Goal: Task Accomplishment & Management: Use online tool/utility

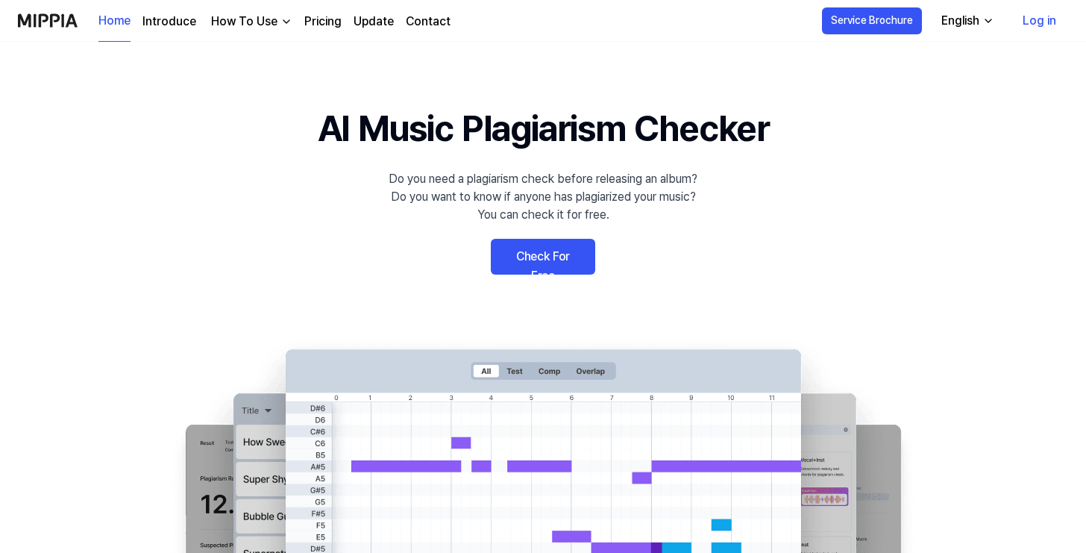
click at [548, 251] on link "Check For Free" at bounding box center [543, 257] width 104 height 36
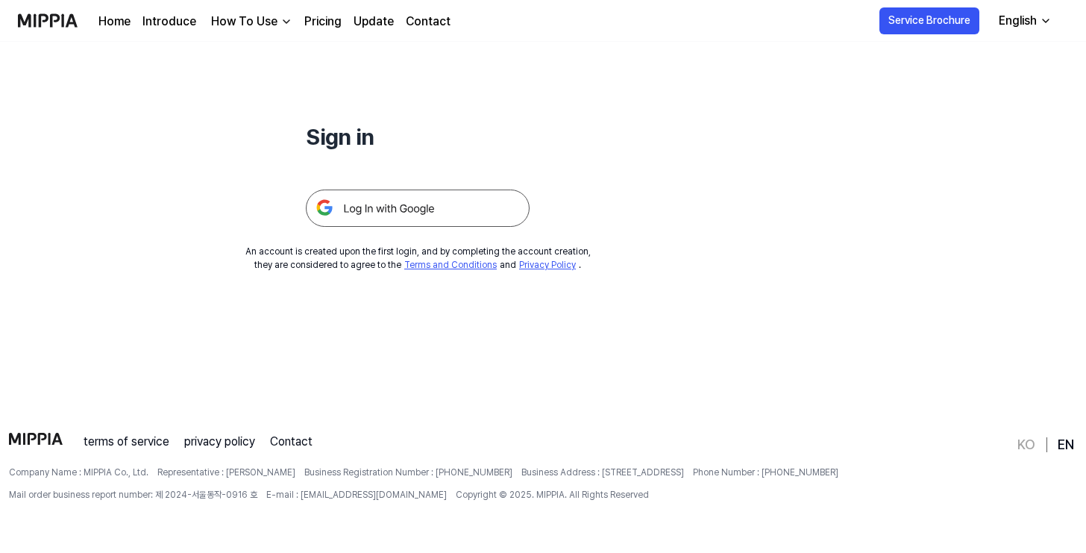
scroll to position [142, 0]
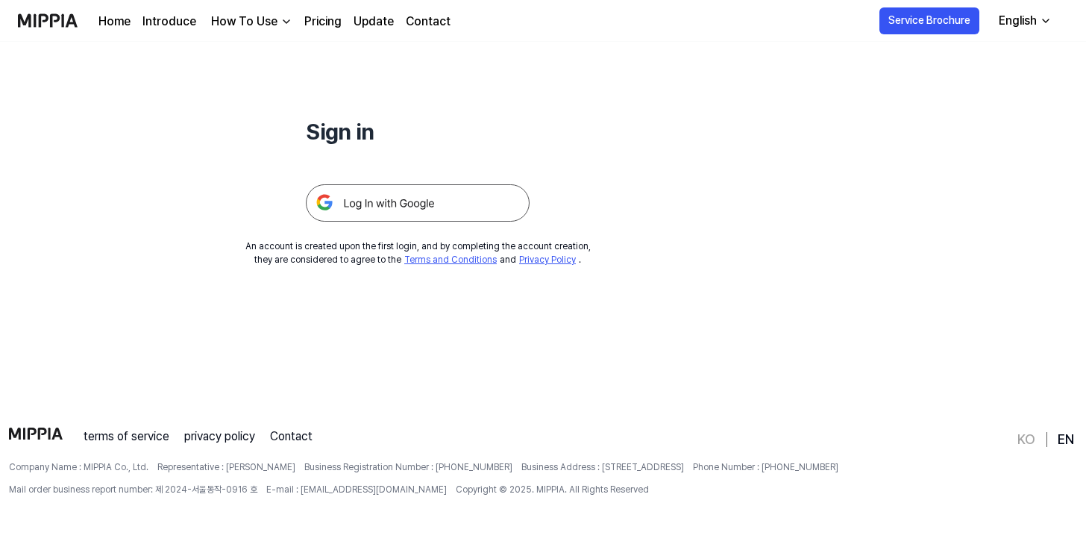
click at [1030, 17] on div "English" at bounding box center [1018, 21] width 44 height 18
click at [746, 143] on div "Sign in An account is created upon the first login, and by completing the accou…" at bounding box center [417, 83] width 835 height 366
click at [331, 142] on h1 "Sign in" at bounding box center [418, 132] width 224 height 34
click at [401, 196] on img at bounding box center [418, 202] width 224 height 37
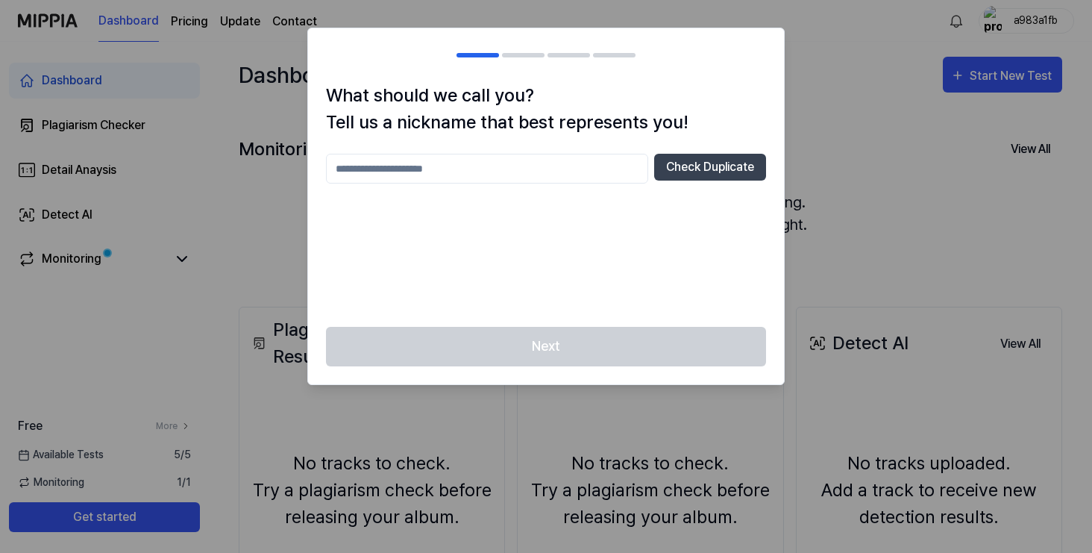
click at [563, 336] on div "Next" at bounding box center [546, 355] width 476 height 57
click at [586, 170] on input "text" at bounding box center [487, 169] width 322 height 30
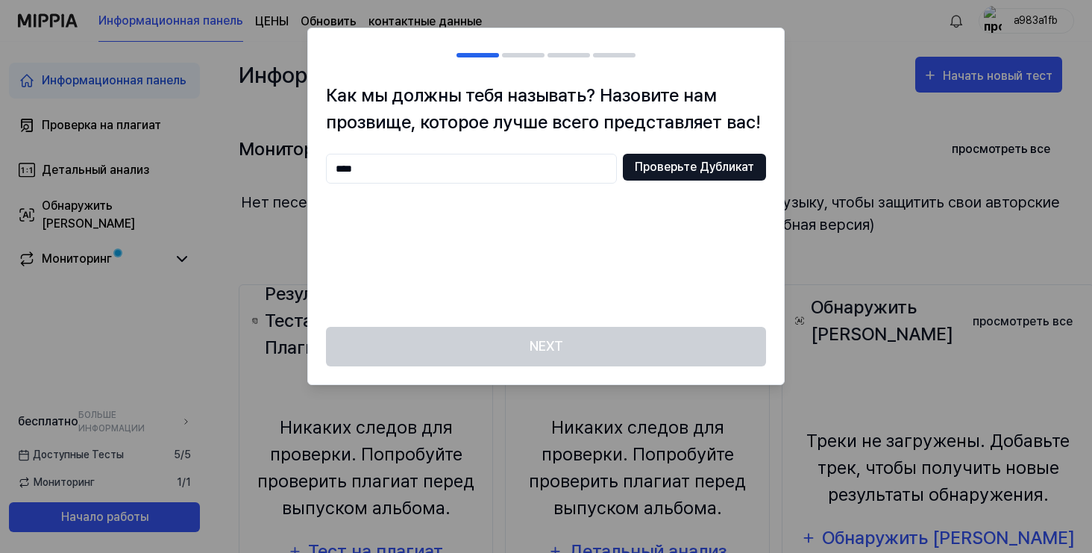
type input "****"
click at [688, 160] on button "Проверьте Дубликат" at bounding box center [694, 167] width 143 height 27
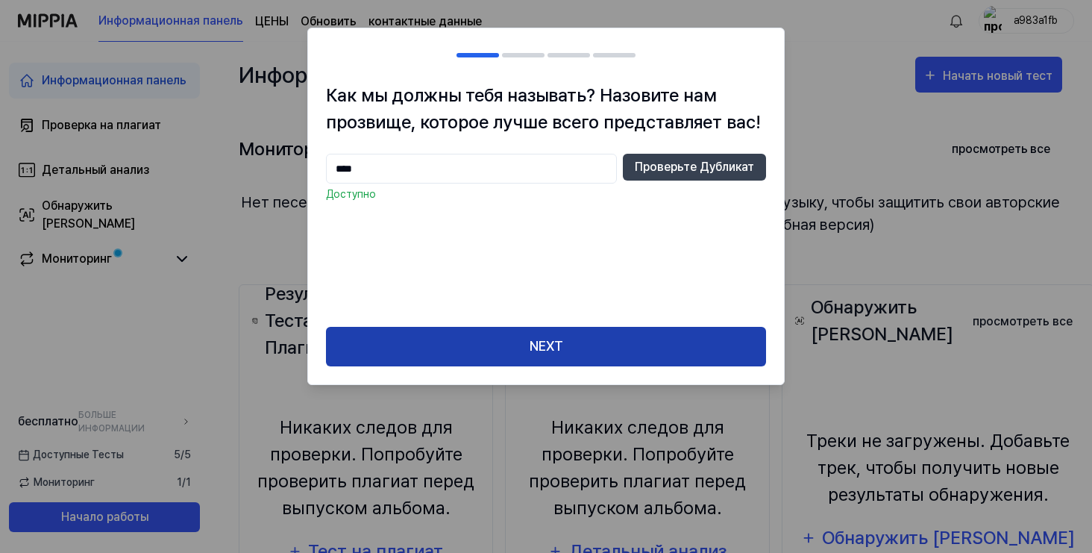
click at [518, 346] on button "NEXT" at bounding box center [546, 347] width 440 height 40
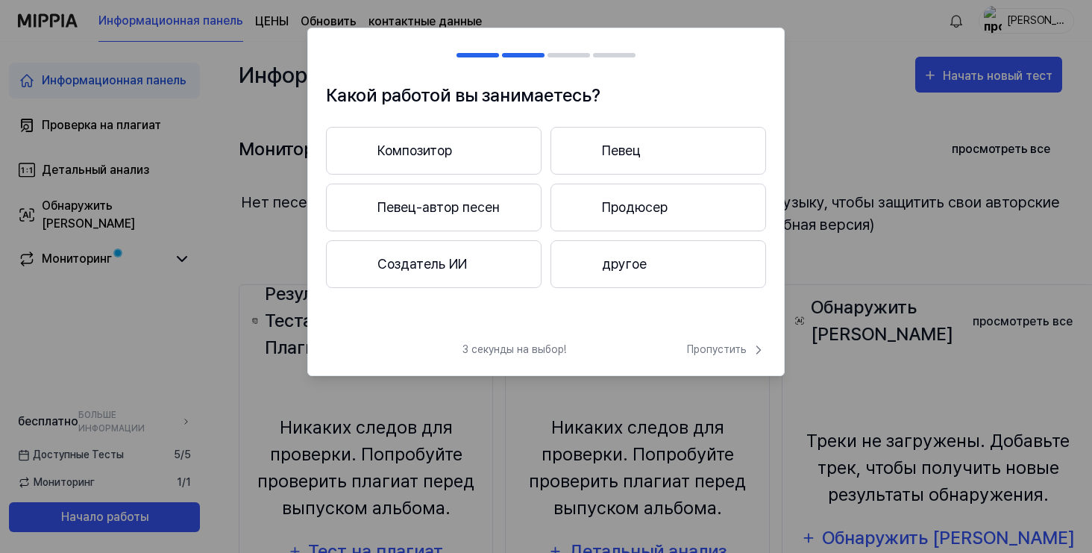
click at [634, 157] on button "Певец" at bounding box center [658, 151] width 216 height 48
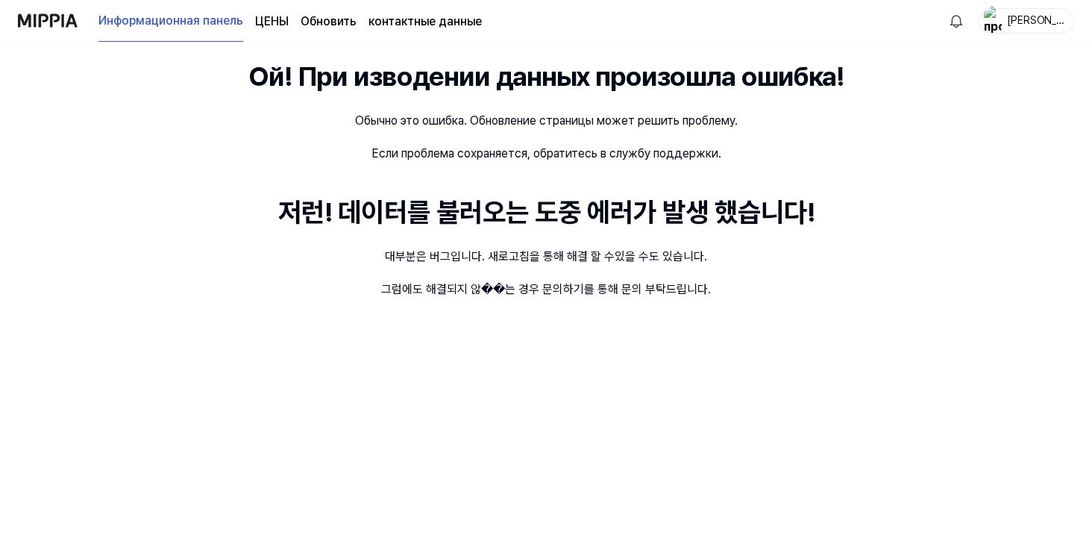
click at [67, 26] on img at bounding box center [48, 20] width 60 height 41
click at [61, 13] on img at bounding box center [48, 20] width 60 height 41
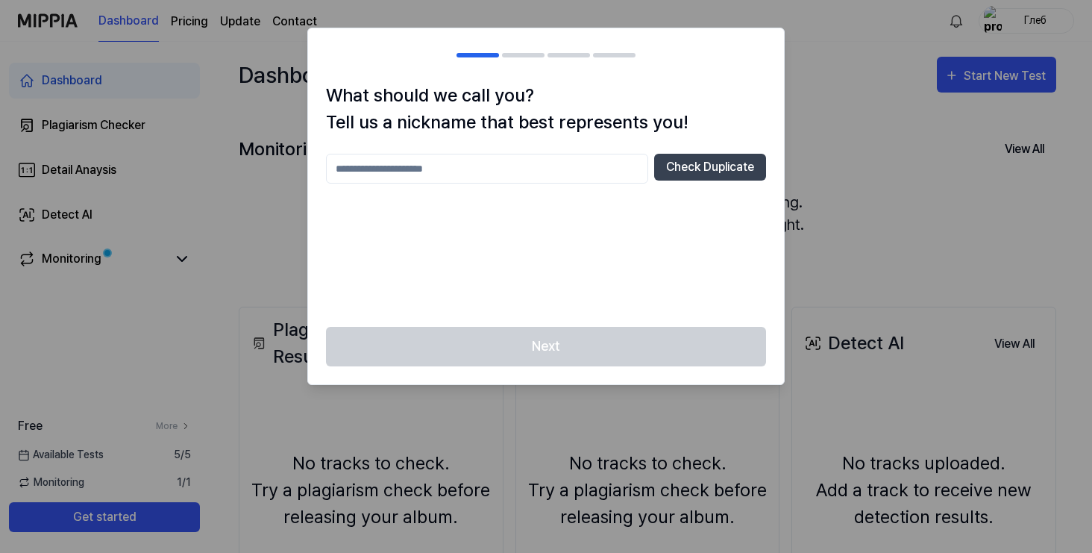
click at [890, 219] on div at bounding box center [546, 276] width 1092 height 553
click at [728, 157] on button "Check Duplicate" at bounding box center [710, 167] width 112 height 27
click at [550, 166] on input "text" at bounding box center [487, 169] width 322 height 30
click at [524, 364] on div "Next" at bounding box center [546, 355] width 476 height 57
click at [545, 187] on div "***** Check Duplicate" at bounding box center [546, 231] width 440 height 155
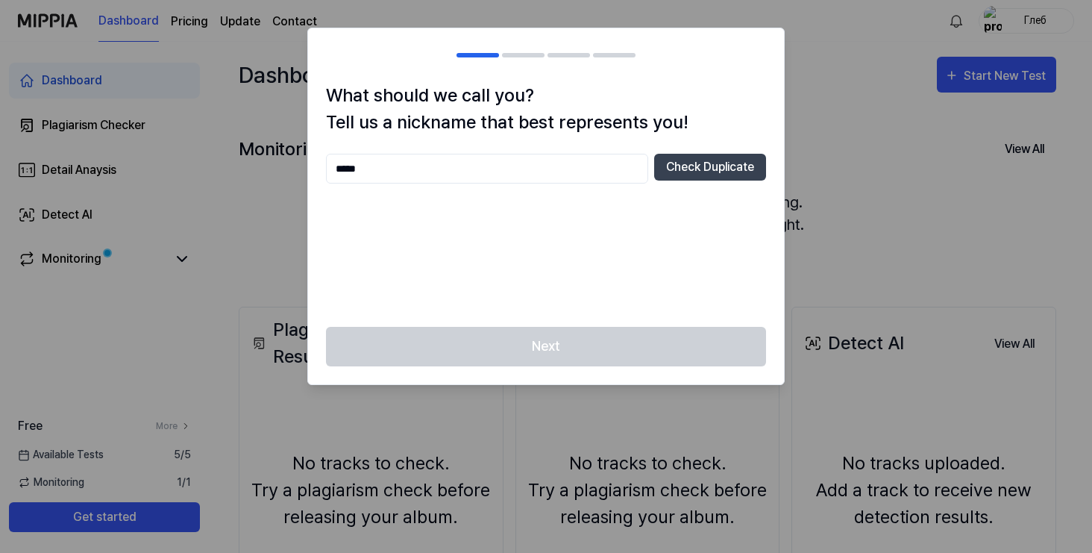
click at [559, 163] on input "*****" at bounding box center [487, 169] width 322 height 30
type input "*"
paste input "text"
type input "**********"
click at [882, 122] on div at bounding box center [546, 276] width 1092 height 553
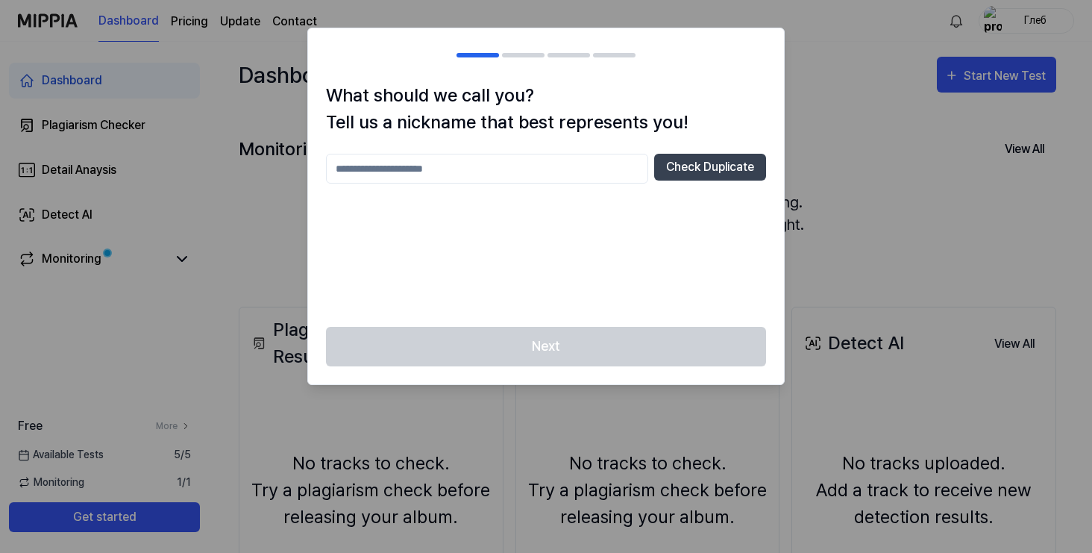
click at [568, 175] on input "text" at bounding box center [487, 169] width 322 height 30
type input "*****"
click at [689, 173] on button "Check Duplicate" at bounding box center [710, 167] width 112 height 27
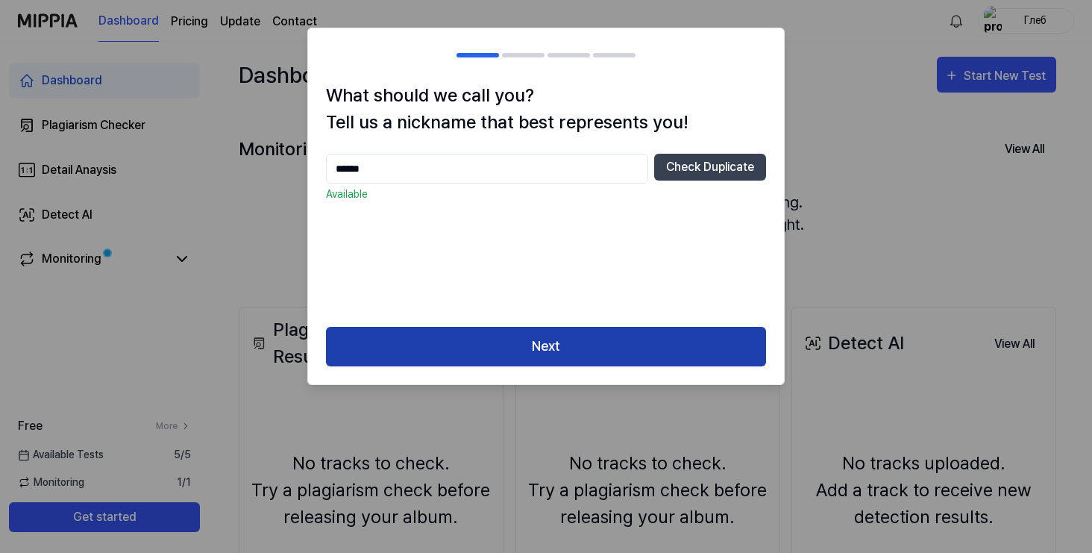
click at [562, 336] on button "Next" at bounding box center [546, 347] width 440 height 40
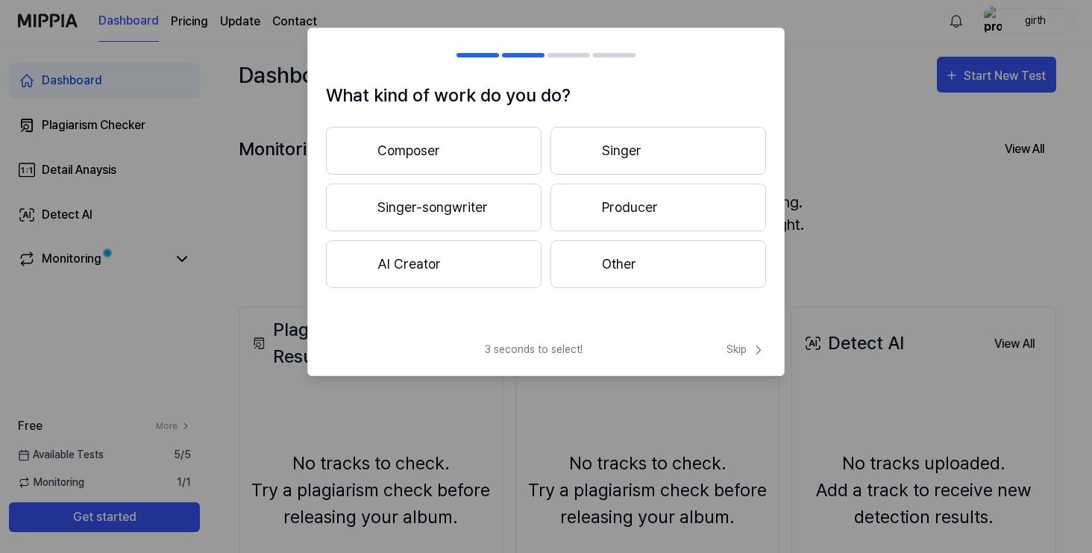
click at [598, 154] on button "Singer" at bounding box center [658, 151] width 216 height 48
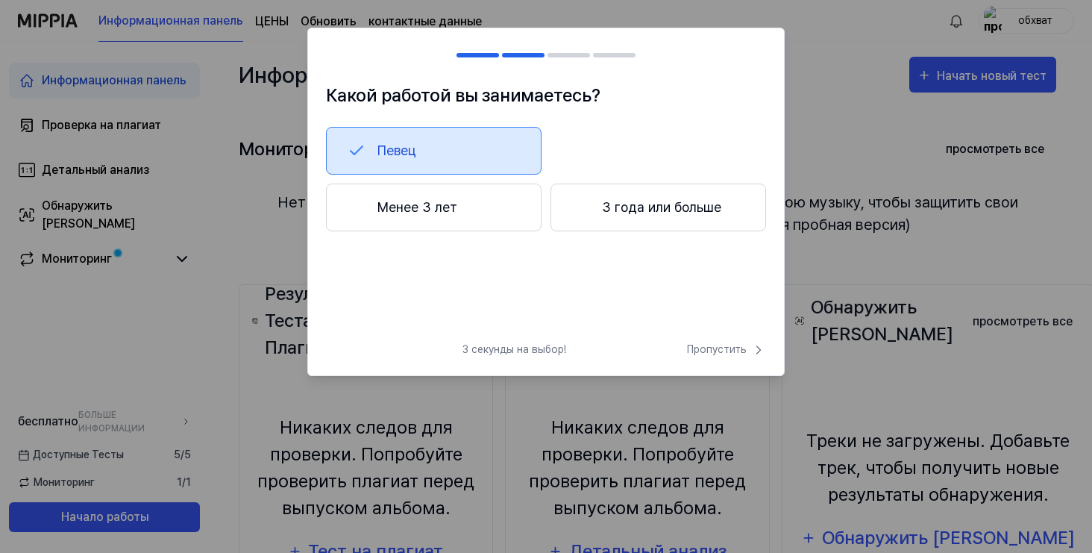
click at [441, 206] on button "Менее 3 лет" at bounding box center [434, 207] width 216 height 48
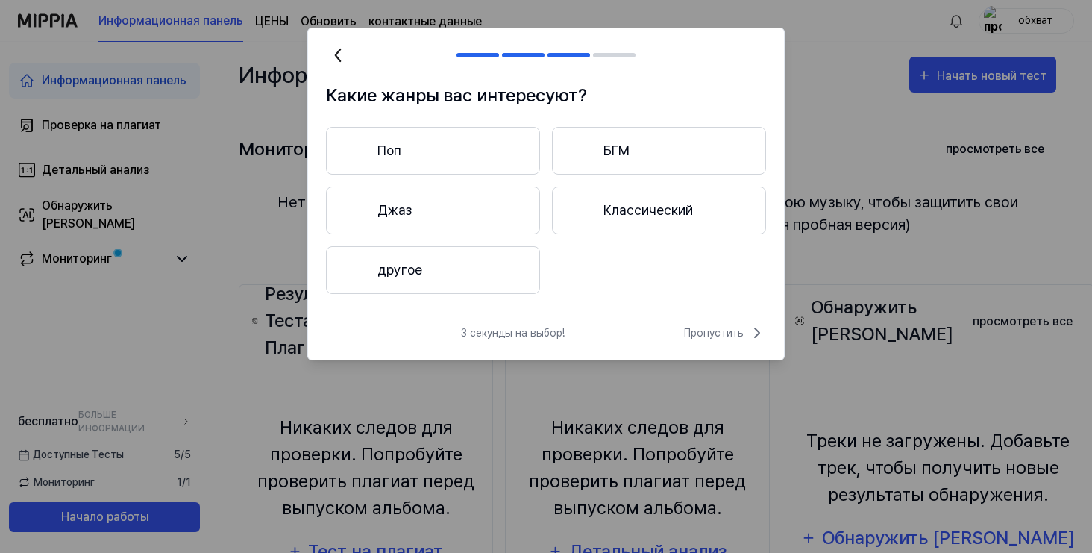
click at [484, 166] on button "Поп" at bounding box center [433, 151] width 214 height 48
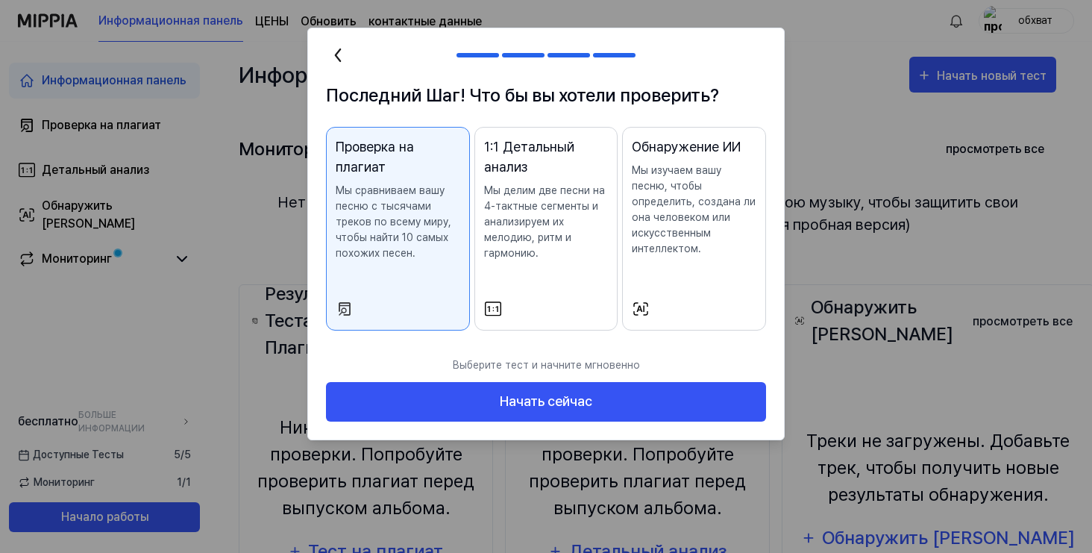
click at [653, 280] on div "Обнаружение ИИ Мы изучаем вашу песню, чтобы определить, создана ли она человеко…" at bounding box center [694, 211] width 125 height 150
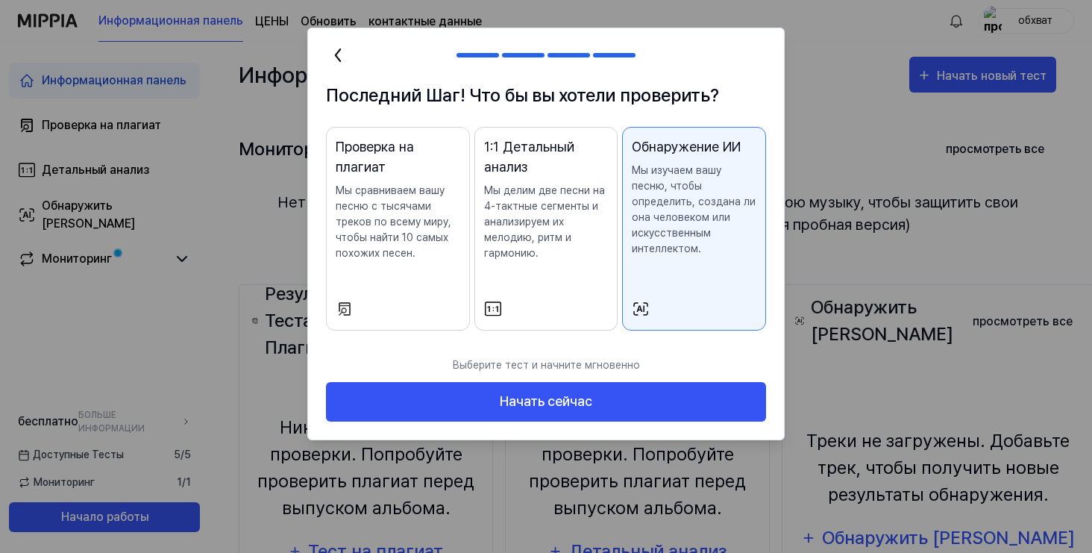
click at [386, 253] on p "Мы сравниваем вашу песню с тысячами треков по всему миру, чтобы найти 10 самых …" at bounding box center [398, 222] width 125 height 78
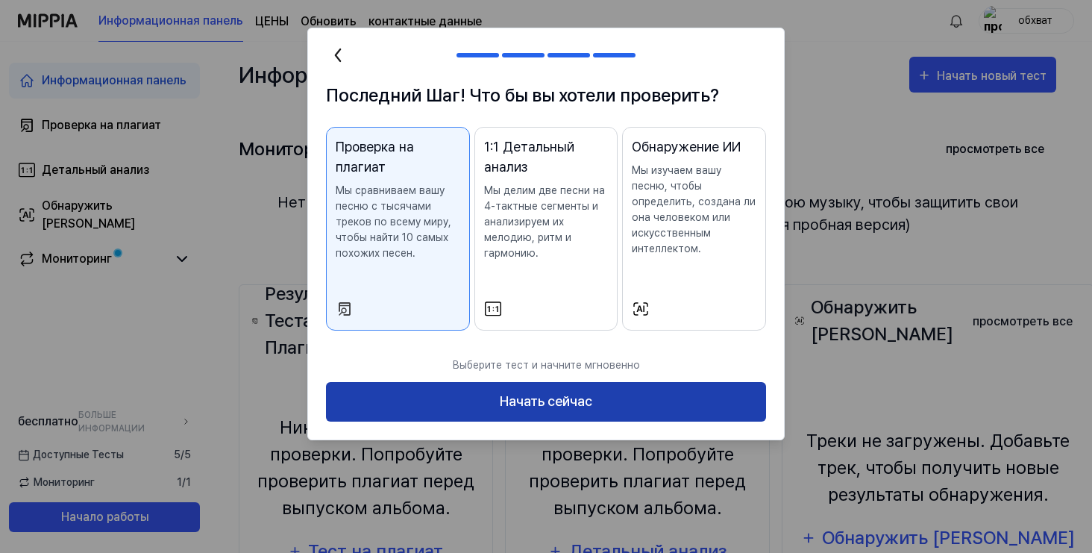
click at [559, 405] on button "Начать сейчас" at bounding box center [546, 402] width 440 height 40
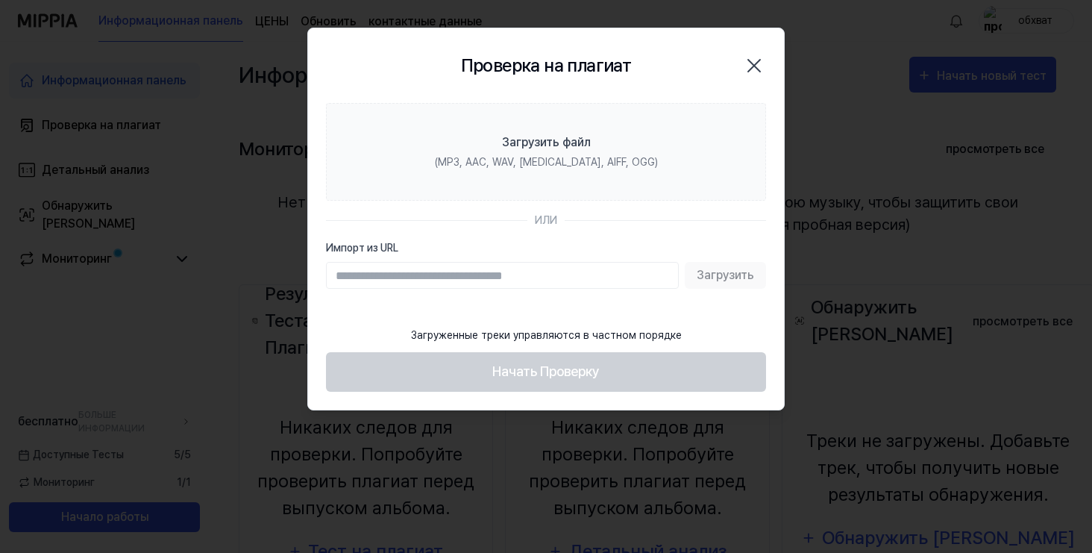
type input "**********"
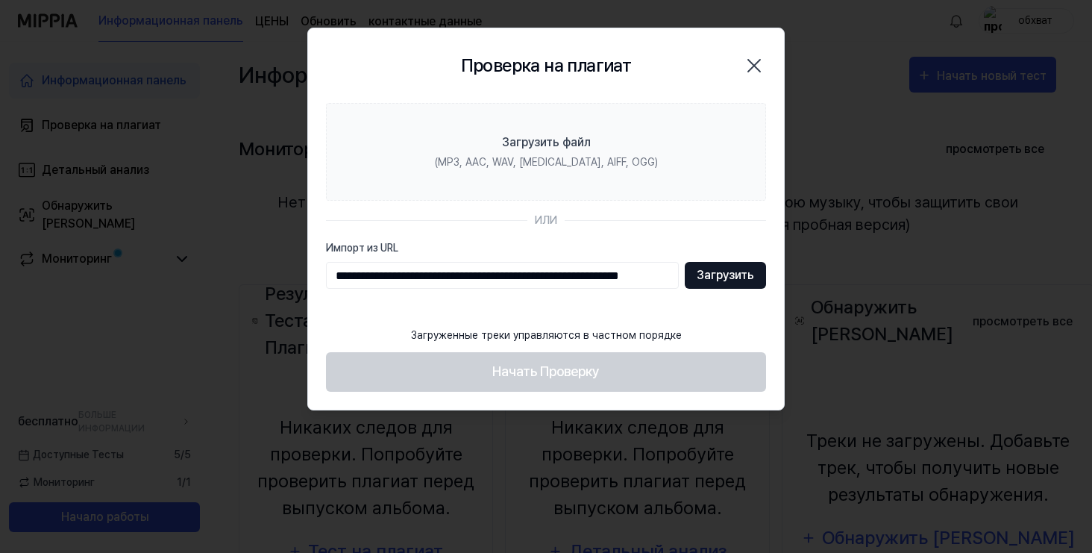
click at [731, 280] on button "Загрузить" at bounding box center [725, 275] width 81 height 27
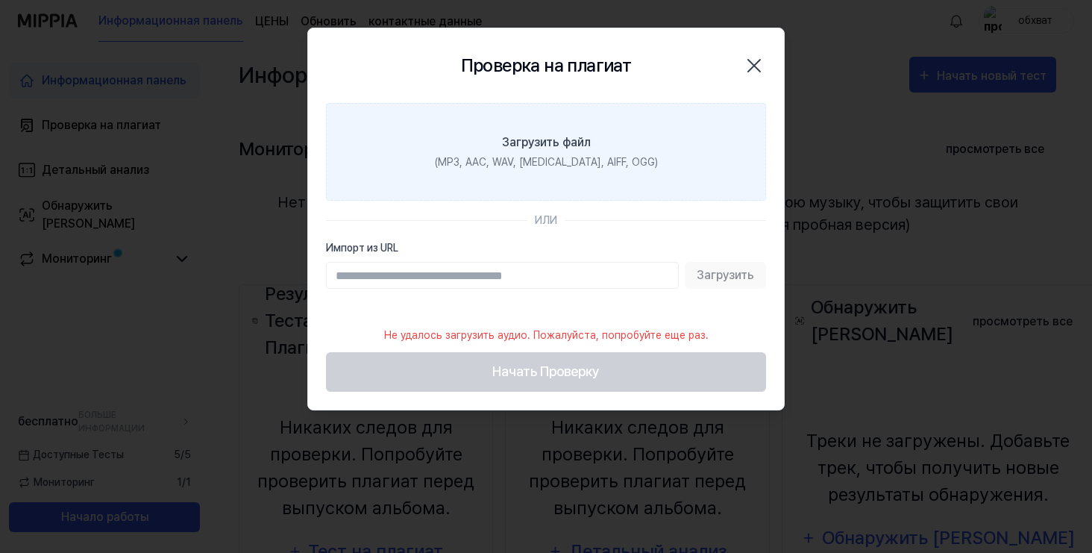
click at [580, 167] on div "(MP3, AAC, WAV, [MEDICAL_DATA], AIFF, OGG)" at bounding box center [546, 162] width 223 height 16
click at [0, 0] on input "Загрузить файл (MP3, AAC, WAV, [MEDICAL_DATA], AIFF, OGG)" at bounding box center [0, 0] width 0 height 0
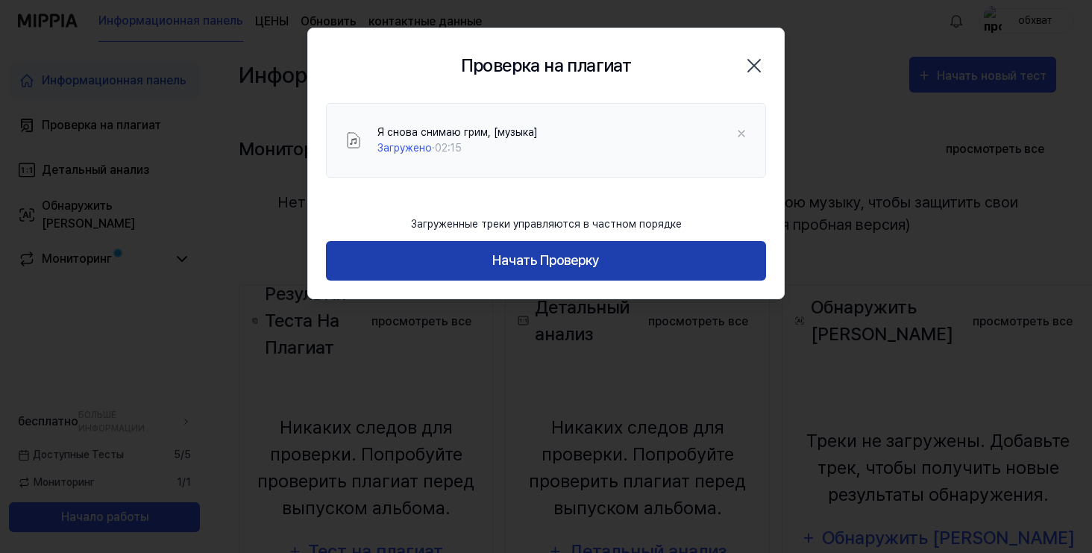
click at [747, 271] on button "Начать Проверку" at bounding box center [546, 261] width 440 height 40
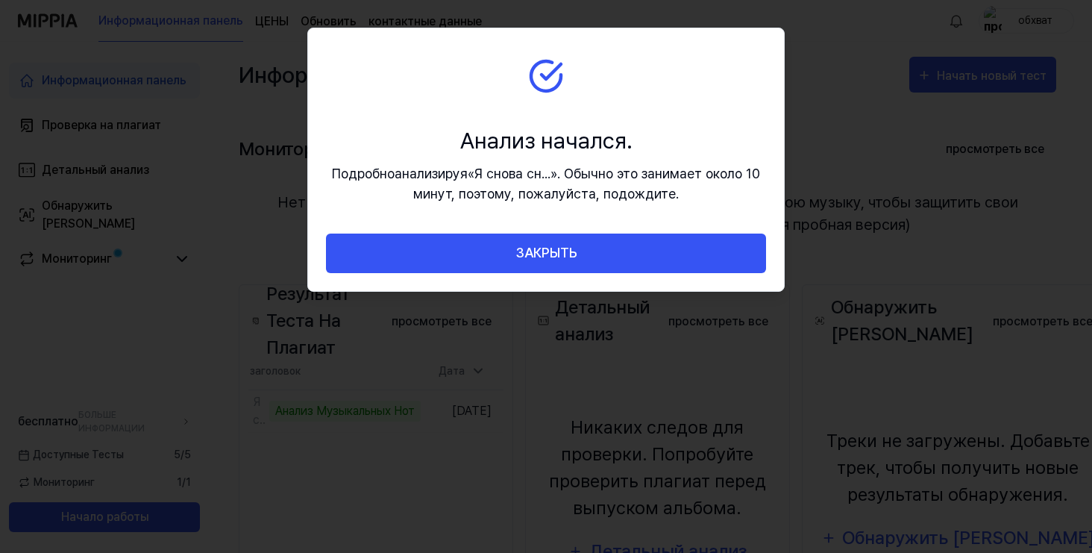
click at [518, 169] on div "Подробно анализируя « Я снова сн ...» . Обычно это занимает около 10 минут, поэ…" at bounding box center [546, 183] width 440 height 40
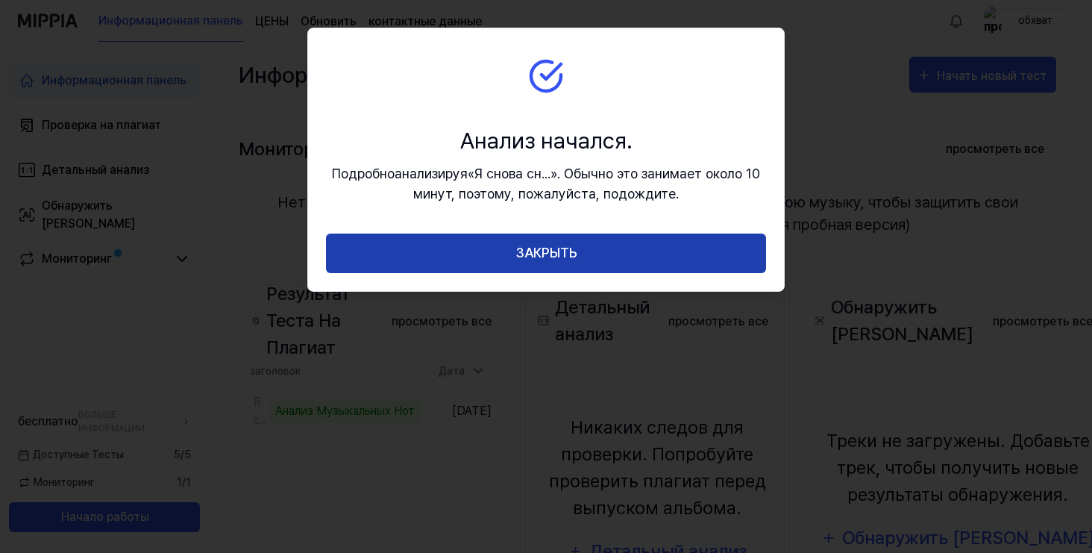
click at [508, 270] on button "ЗАКРЫТЬ" at bounding box center [546, 253] width 440 height 40
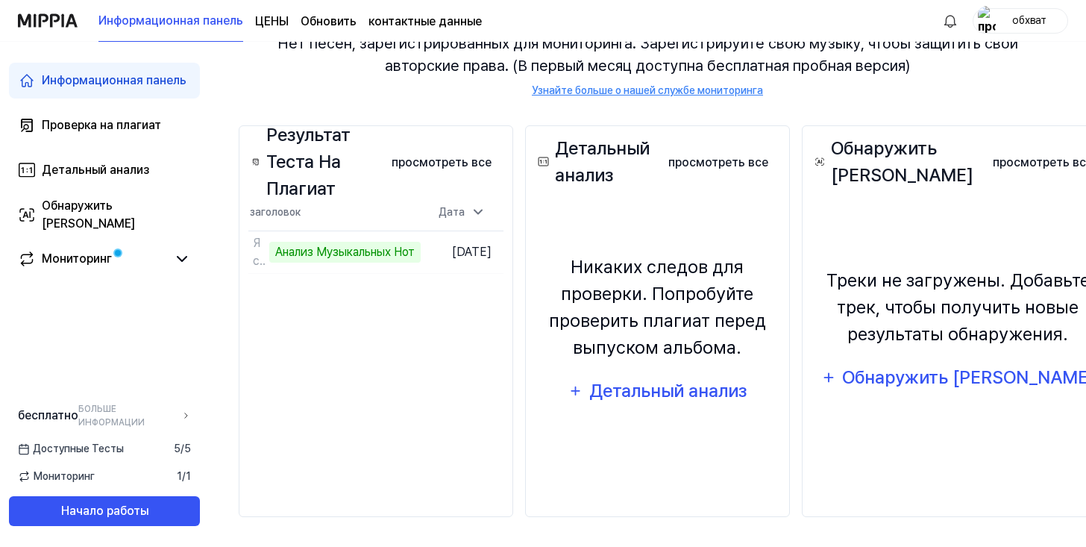
scroll to position [162, 0]
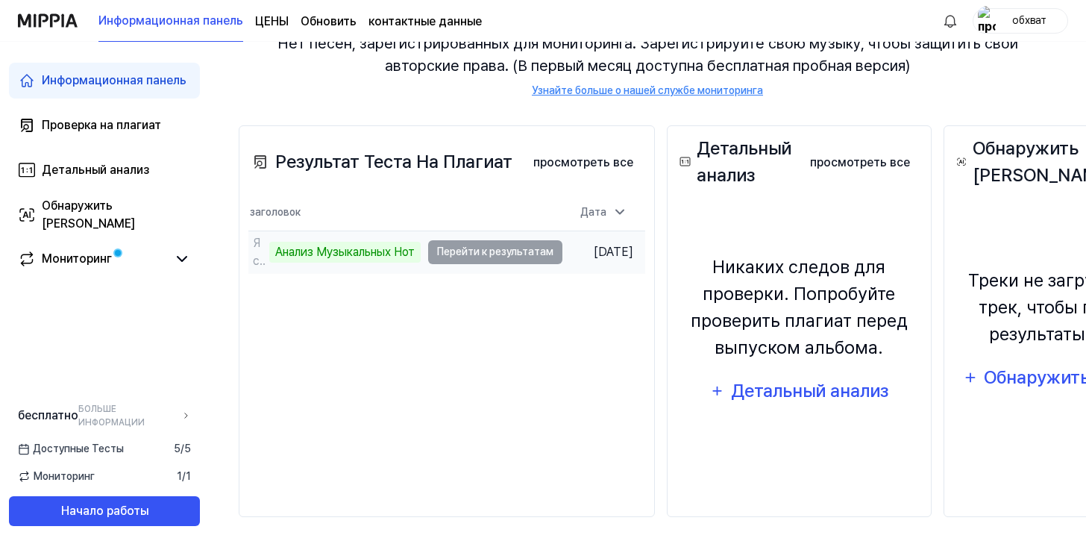
click at [468, 252] on td "Я снова снимаю грим, [музыка] Анализ Музыкальных Нот Перейти к результатам" at bounding box center [405, 252] width 314 height 42
click at [468, 245] on td "Я снова снимаю грим, [музыка] Анализ Музыкальных Нот Перейти к результатам" at bounding box center [405, 252] width 314 height 42
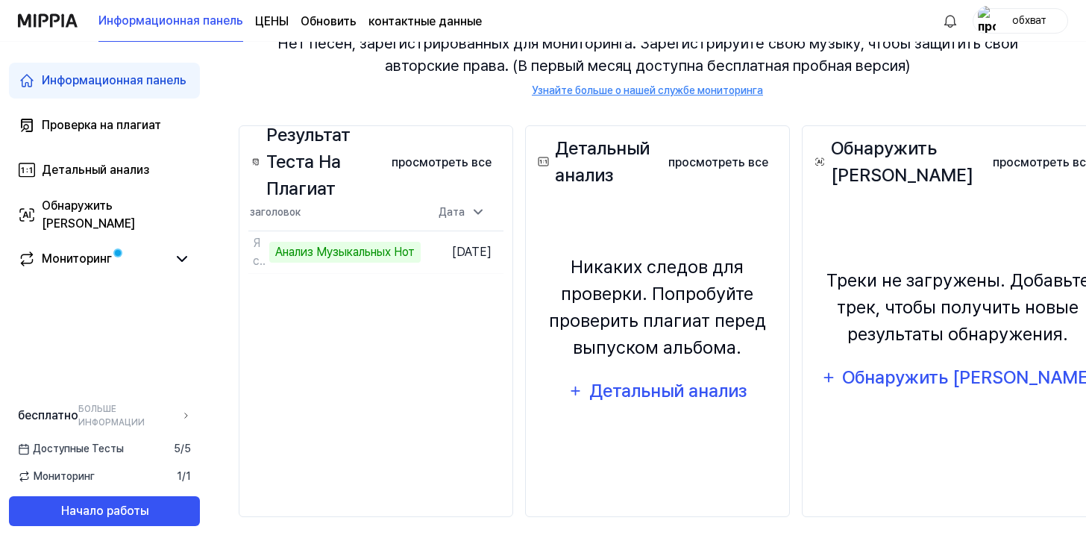
click at [513, 304] on div "Результат Теста На Плагиат просмотреть все Plagiarism Test Result заголовок Дат…" at bounding box center [376, 321] width 274 height 392
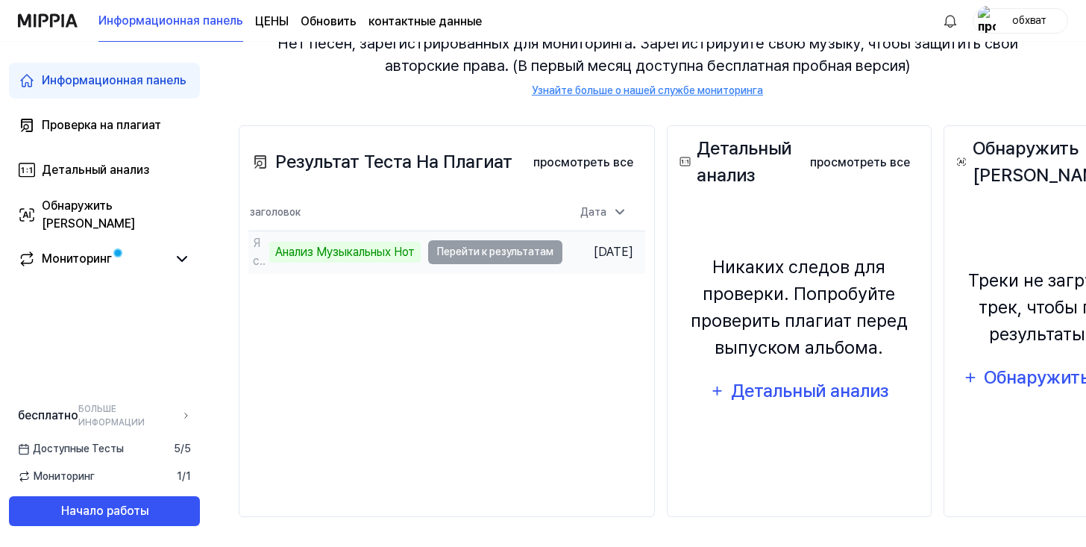
click at [457, 251] on td "Я снова снимаю грим, [музыка] Анализ Музыкальных Нот Перейти к результатам" at bounding box center [405, 252] width 314 height 42
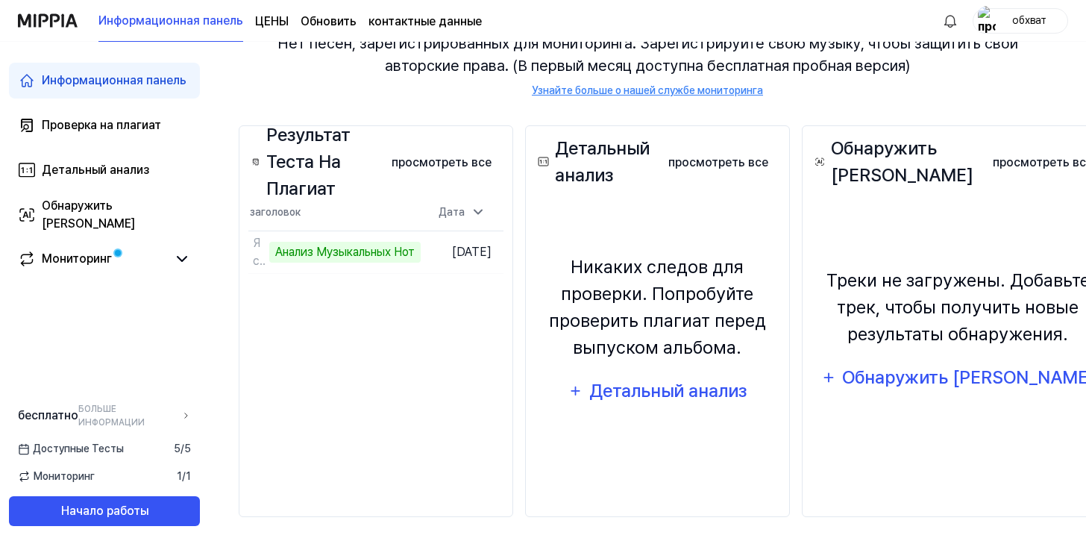
click at [972, 235] on div "Треки не загружены. Добавьте трек, чтобы получить новые результаты обнаружения.…" at bounding box center [958, 332] width 293 height 250
click at [999, 389] on div "Обнаружить [PERSON_NAME]" at bounding box center [968, 377] width 254 height 28
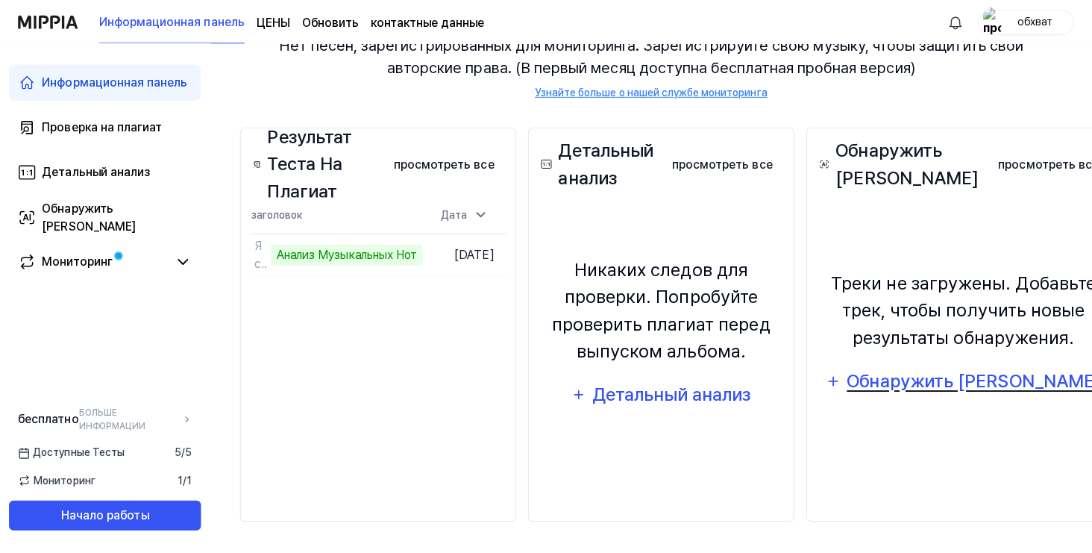
scroll to position [156, 0]
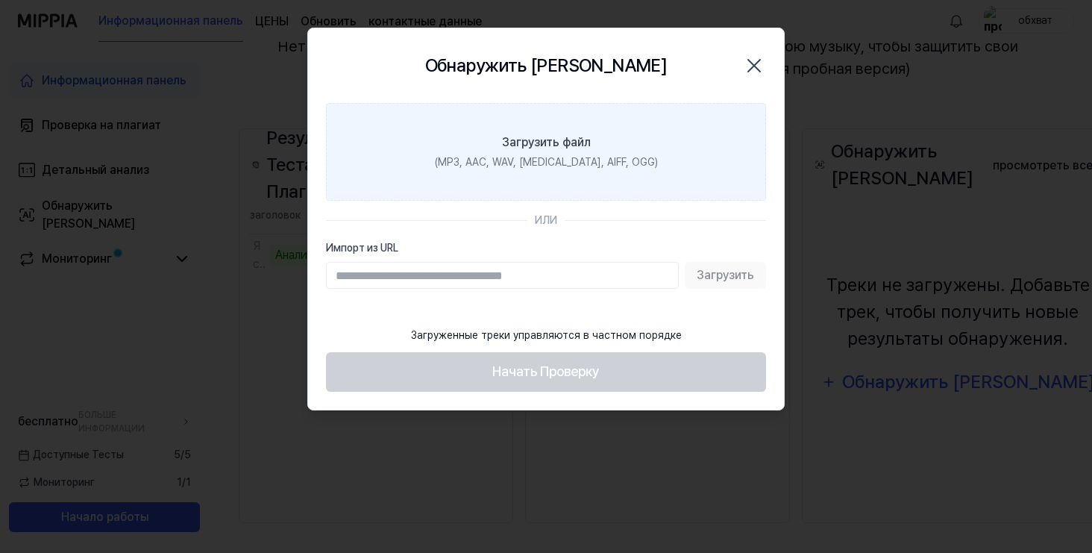
click at [579, 180] on label "Загрузить файл (MP3, AAC, WAV, [MEDICAL_DATA], AIFF, OGG)" at bounding box center [546, 152] width 440 height 98
click at [0, 0] on input "Загрузить файл (MP3, AAC, WAV, [MEDICAL_DATA], AIFF, OGG)" at bounding box center [0, 0] width 0 height 0
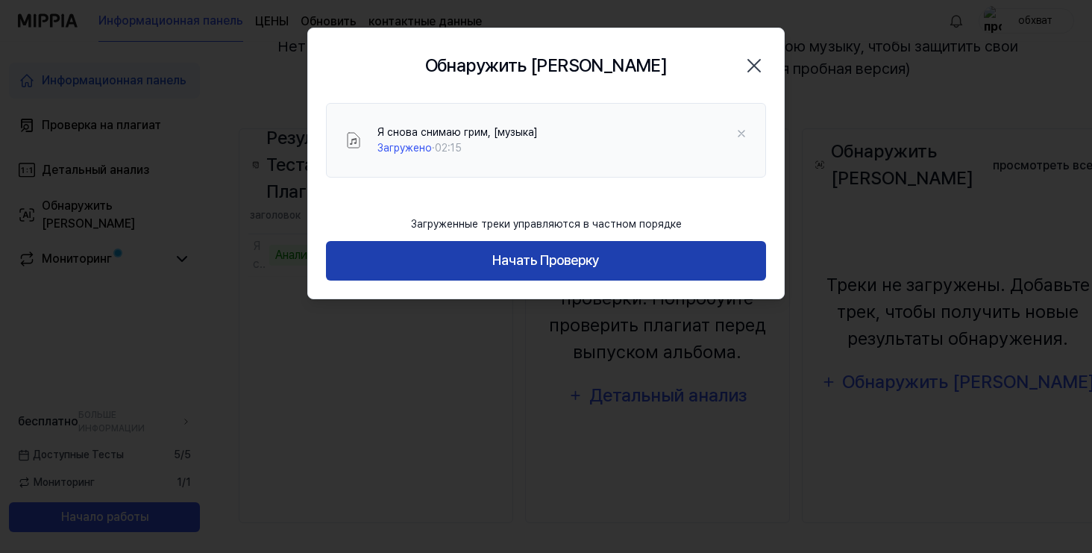
click at [619, 265] on button "Начать Проверку" at bounding box center [546, 261] width 440 height 40
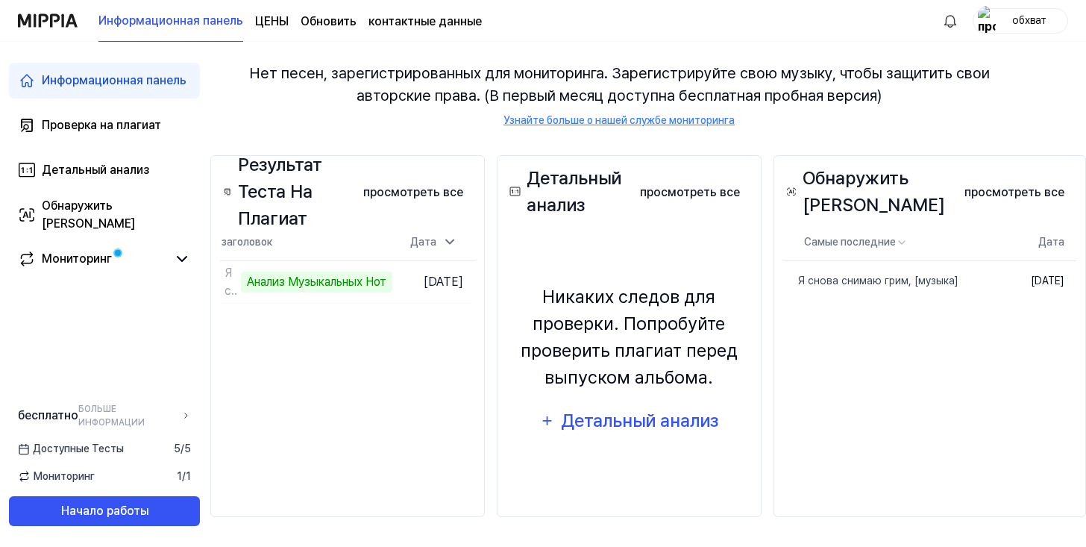
scroll to position [132, 45]
click at [990, 274] on td "[DATE]" at bounding box center [1033, 280] width 87 height 40
click at [1029, 278] on td "[DATE]" at bounding box center [1033, 280] width 87 height 40
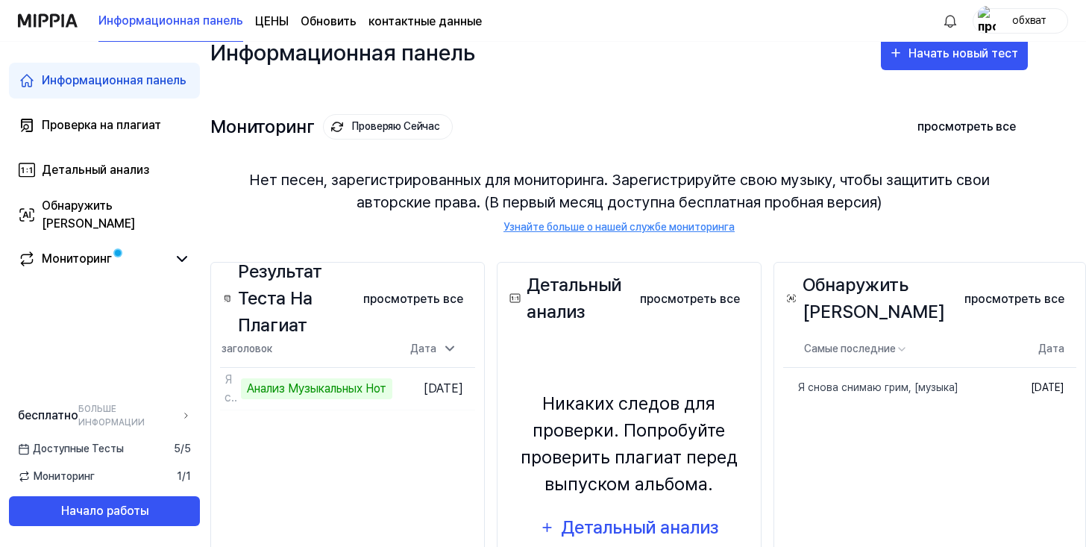
scroll to position [0, 45]
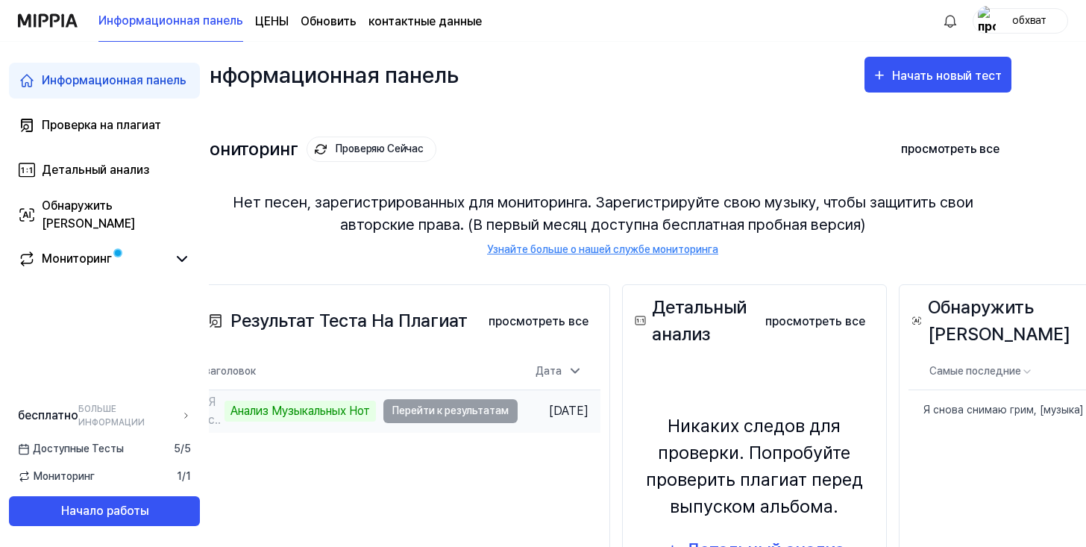
click at [462, 409] on td "Я снова снимаю грим, [музыка] Анализ Музыкальных Нот Перейти к результатам" at bounding box center [361, 411] width 314 height 42
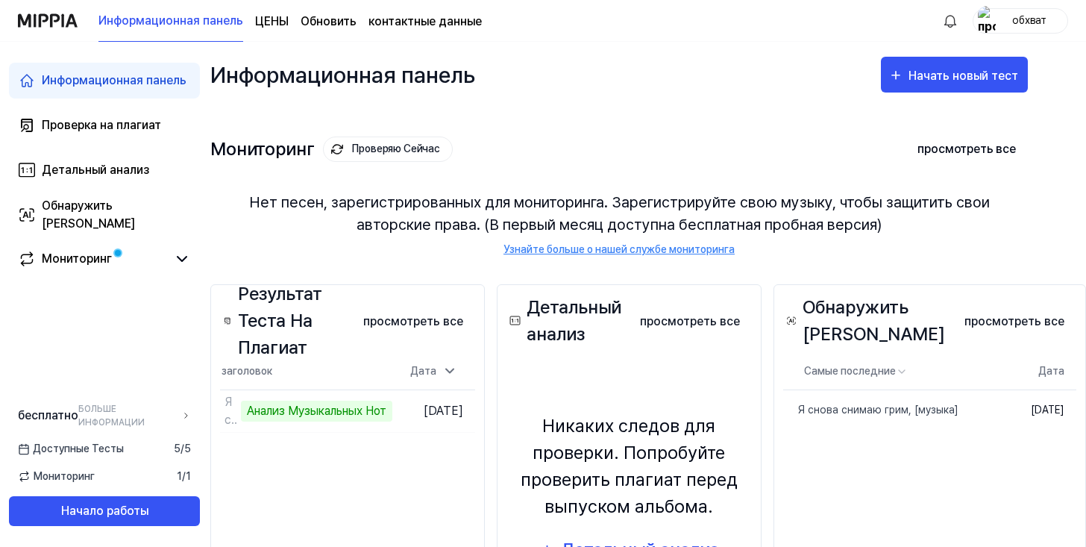
click at [617, 225] on div "Нет песен, зарегистрированных для мониторинга. Зарегистрируйте свою музыку, что…" at bounding box center [618, 224] width 817 height 102
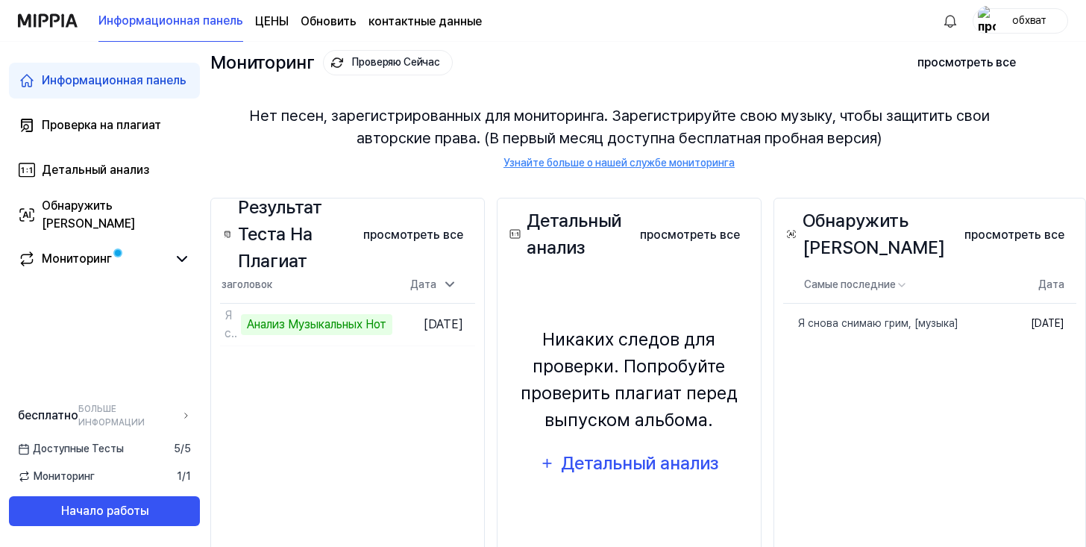
scroll to position [87, 0]
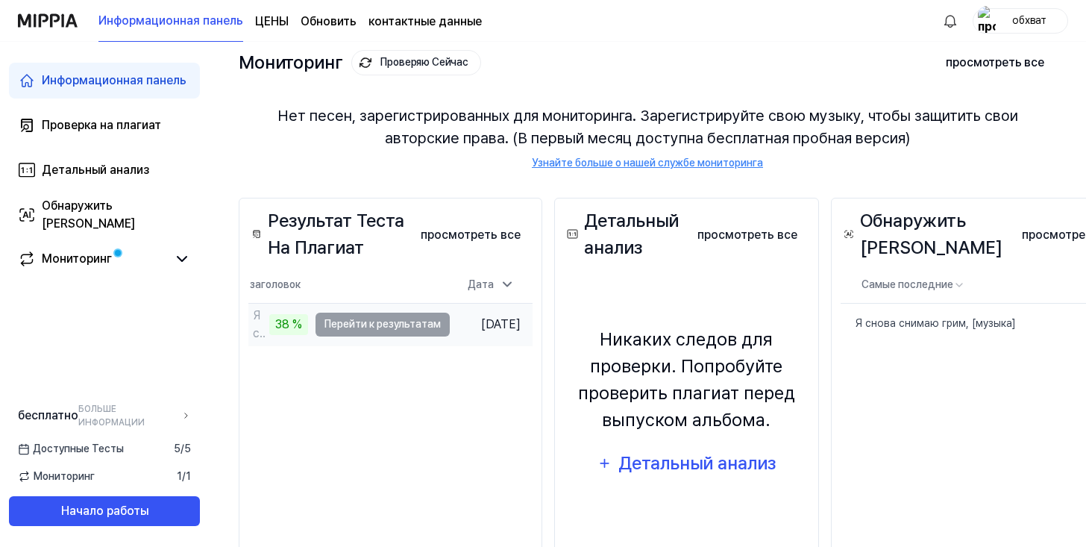
click at [355, 333] on td "Я снова снимаю грим, [музыка] 38 % Перейти к результатам" at bounding box center [348, 325] width 201 height 42
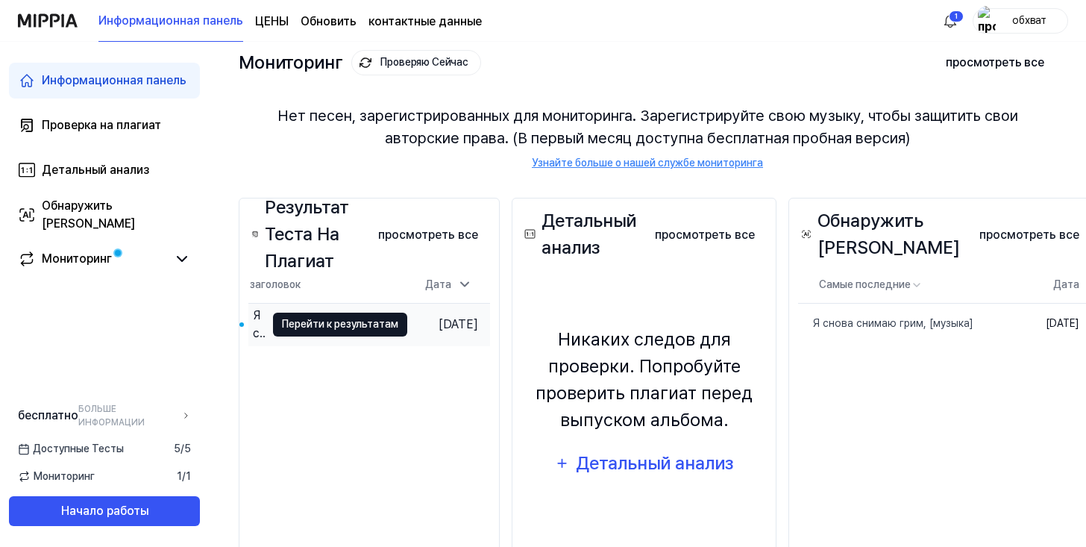
click at [336, 327] on button "Перейти к результатам" at bounding box center [340, 325] width 134 height 24
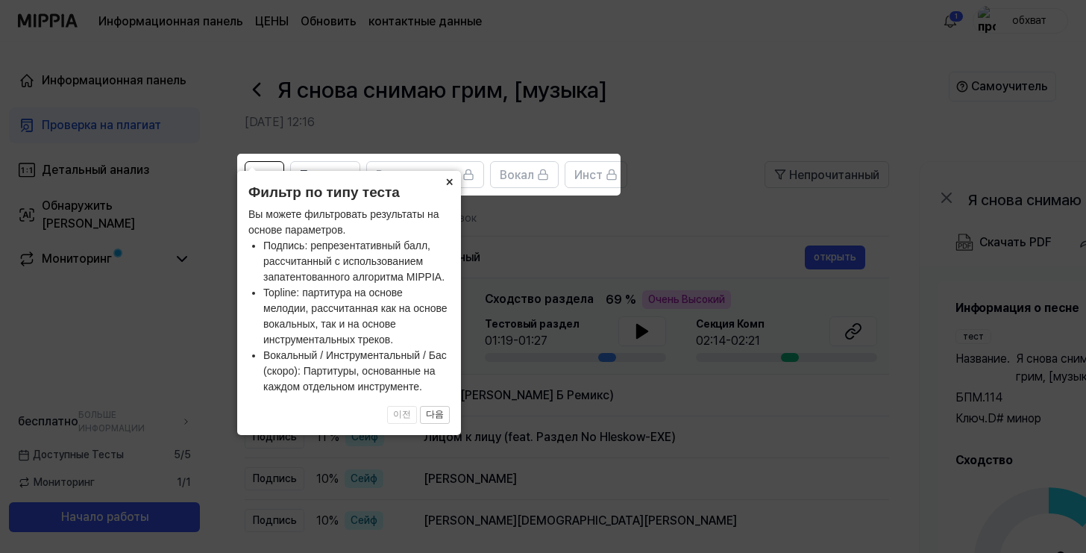
click at [448, 189] on button "×" at bounding box center [449, 181] width 24 height 21
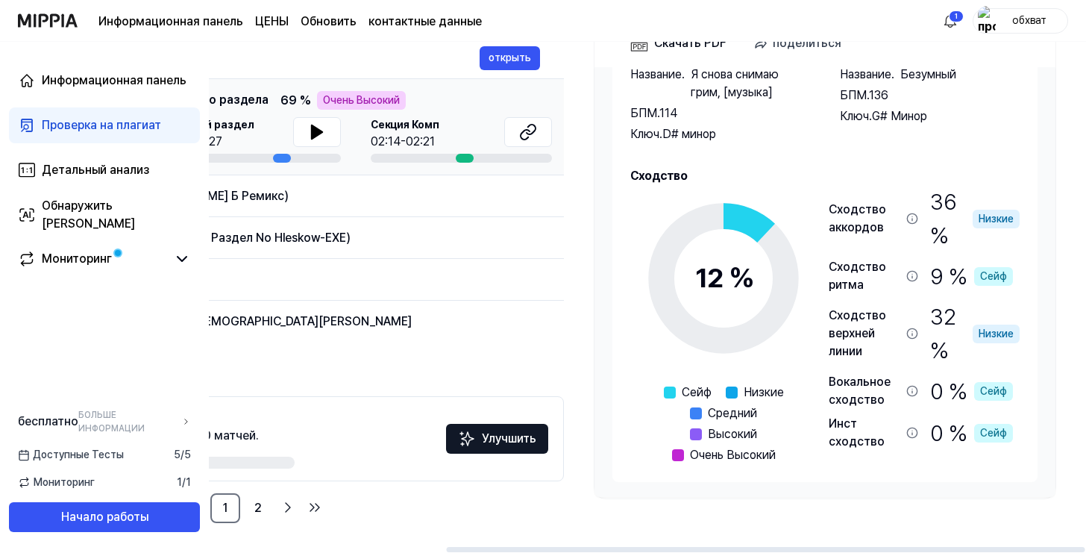
scroll to position [199, 0]
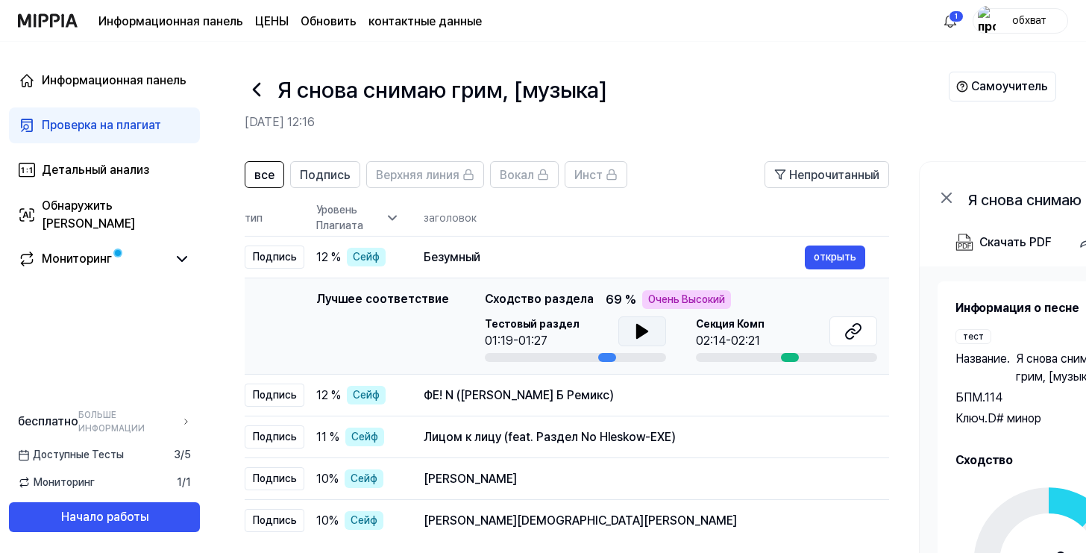
click at [641, 337] on icon at bounding box center [642, 331] width 18 height 18
click at [638, 326] on icon at bounding box center [642, 331] width 18 height 18
click at [158, 206] on link "Обнаружить [PERSON_NAME]" at bounding box center [104, 215] width 191 height 36
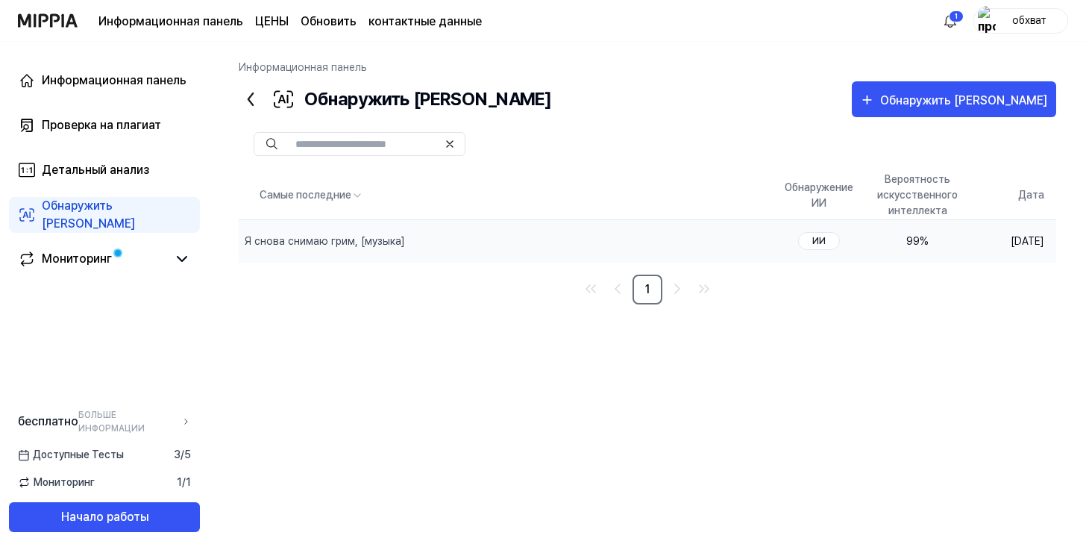
click at [877, 243] on div "99%" at bounding box center [917, 241] width 81 height 16
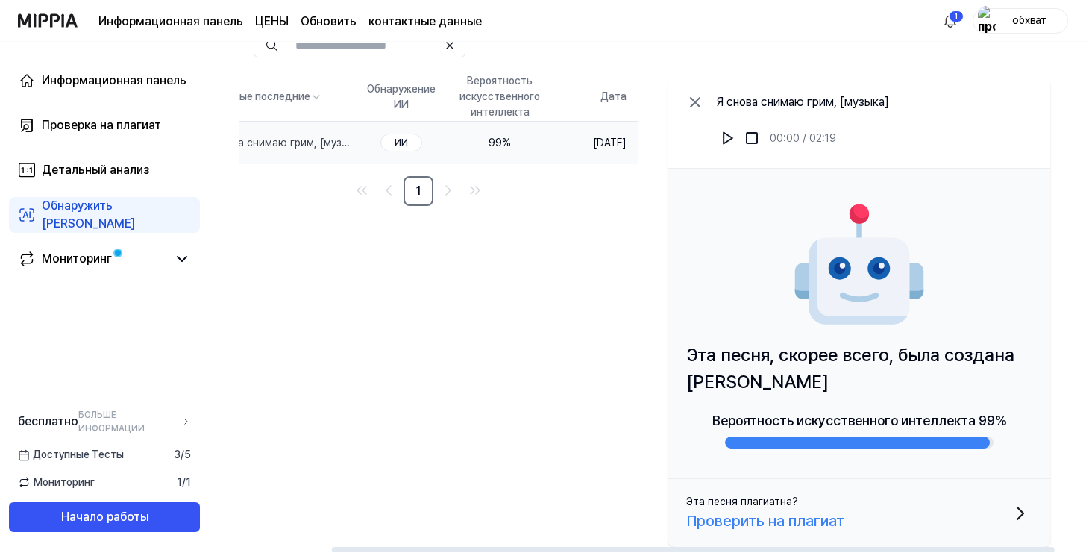
scroll to position [0, 106]
drag, startPoint x: 816, startPoint y: 523, endPoint x: 761, endPoint y: 458, distance: 85.2
click at [761, 458] on div "Я снова снимаю грим, [музыка] 00:00 / 02:19 Эта песня, скорее всего, была созда…" at bounding box center [859, 312] width 382 height 468
click at [580, 326] on div "Самые последние Обнаружение ИИ Вероятность искусственного интеллекта Дата Я сно…" at bounding box center [627, 312] width 859 height 480
click at [694, 98] on icon at bounding box center [695, 102] width 18 height 18
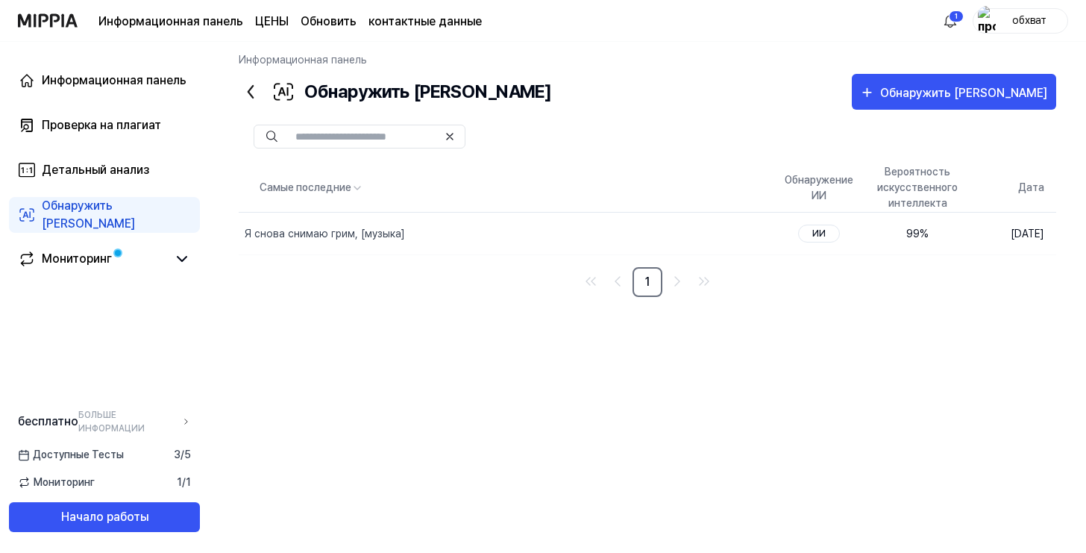
scroll to position [0, 0]
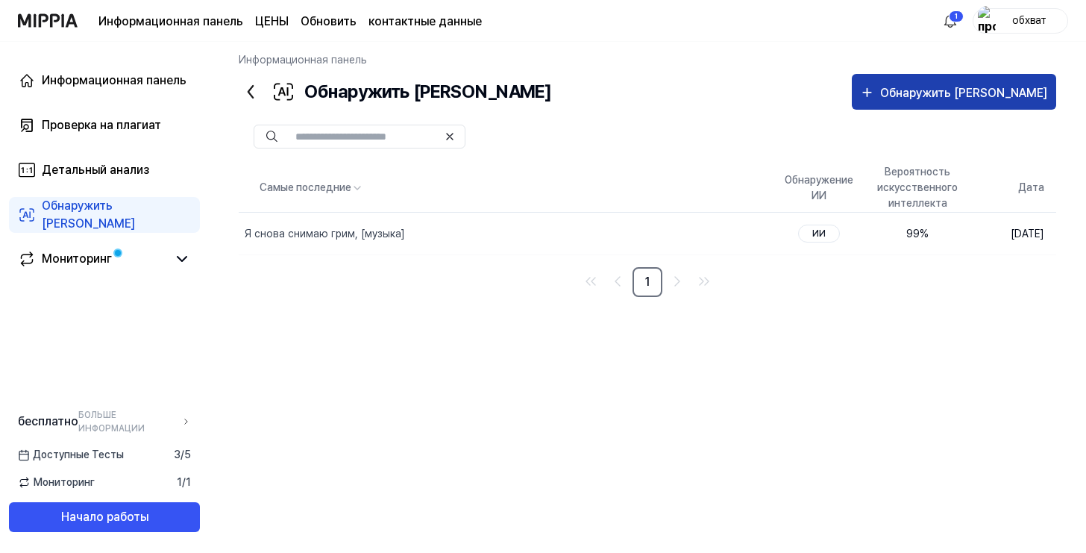
click at [983, 96] on div "Обнаружить [PERSON_NAME]" at bounding box center [964, 93] width 169 height 19
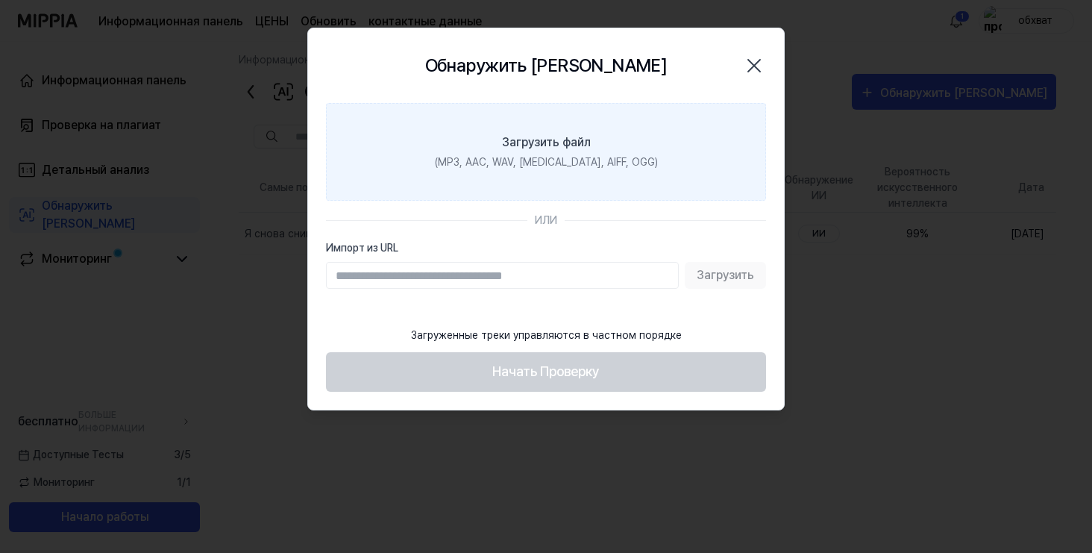
click at [609, 109] on label "Загрузить файл (MP3, AAC, WAV, [MEDICAL_DATA], AIFF, OGG)" at bounding box center [546, 152] width 440 height 98
click at [0, 0] on input "Загрузить файл (MP3, AAC, WAV, [MEDICAL_DATA], AIFF, OGG)" at bounding box center [0, 0] width 0 height 0
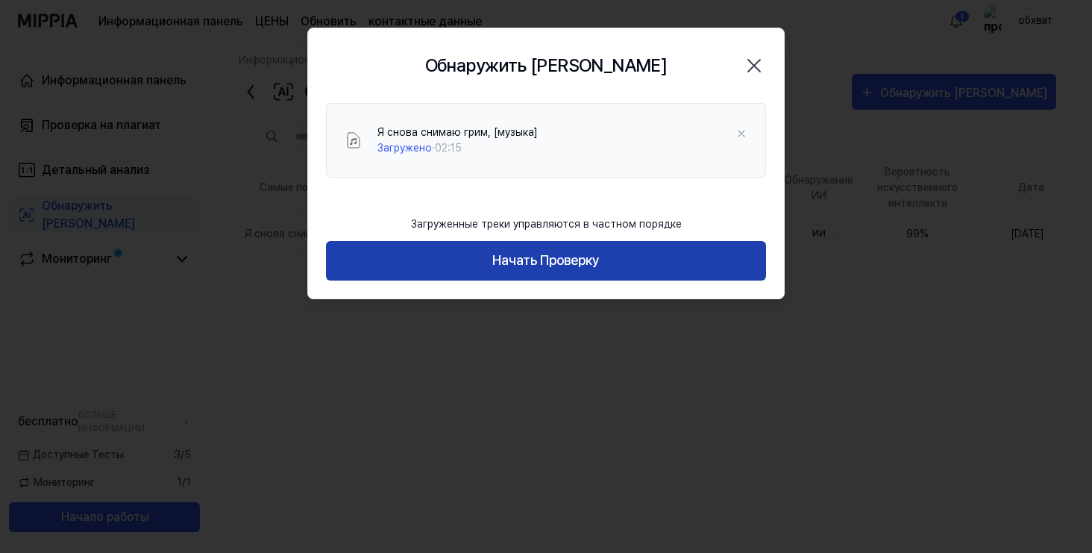
click at [546, 255] on button "Начать Проверку" at bounding box center [546, 261] width 440 height 40
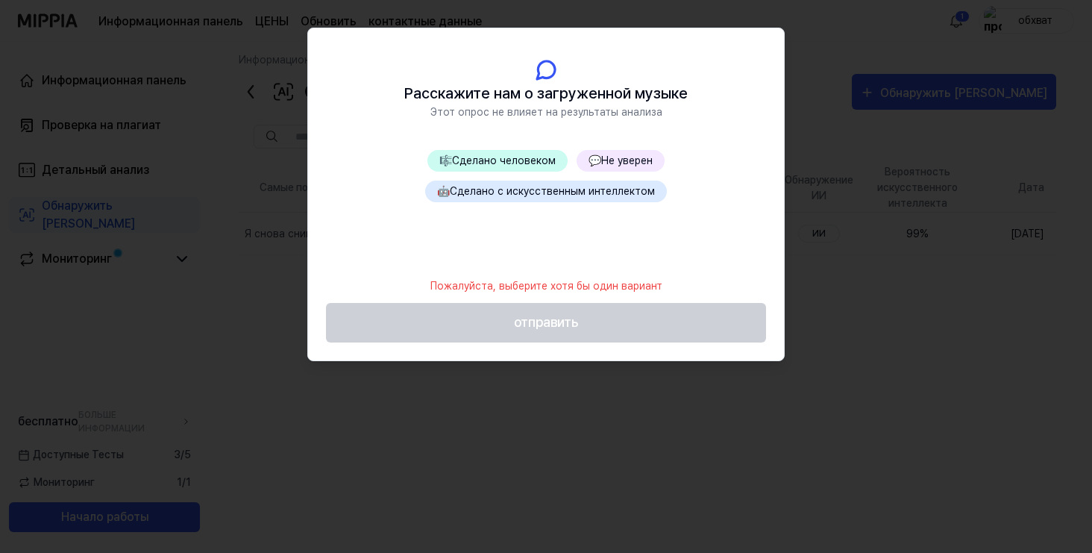
click at [527, 164] on button "🎼Сделано человеком" at bounding box center [497, 161] width 140 height 22
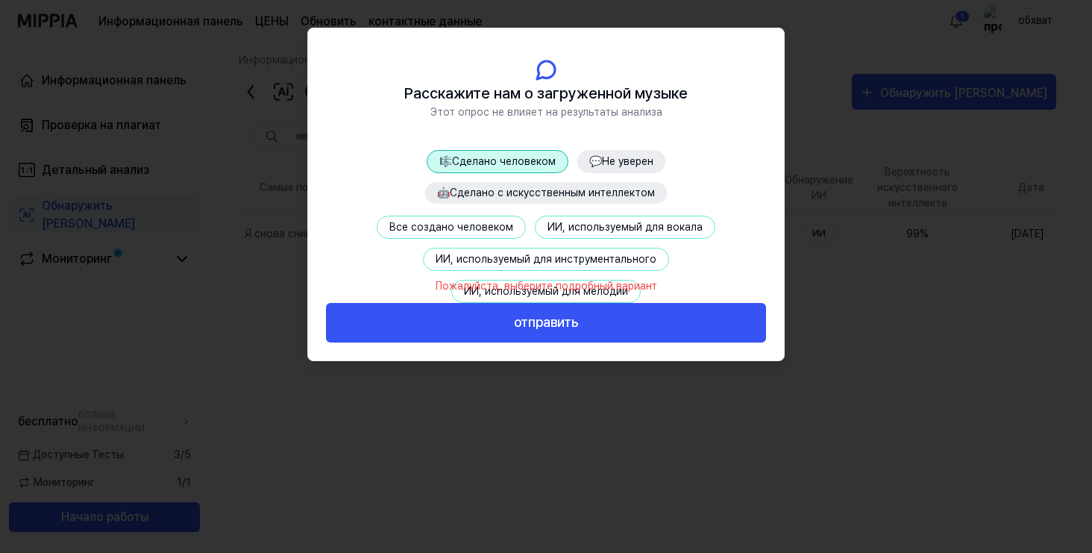
click at [489, 233] on button "Все создано человеком" at bounding box center [451, 227] width 149 height 23
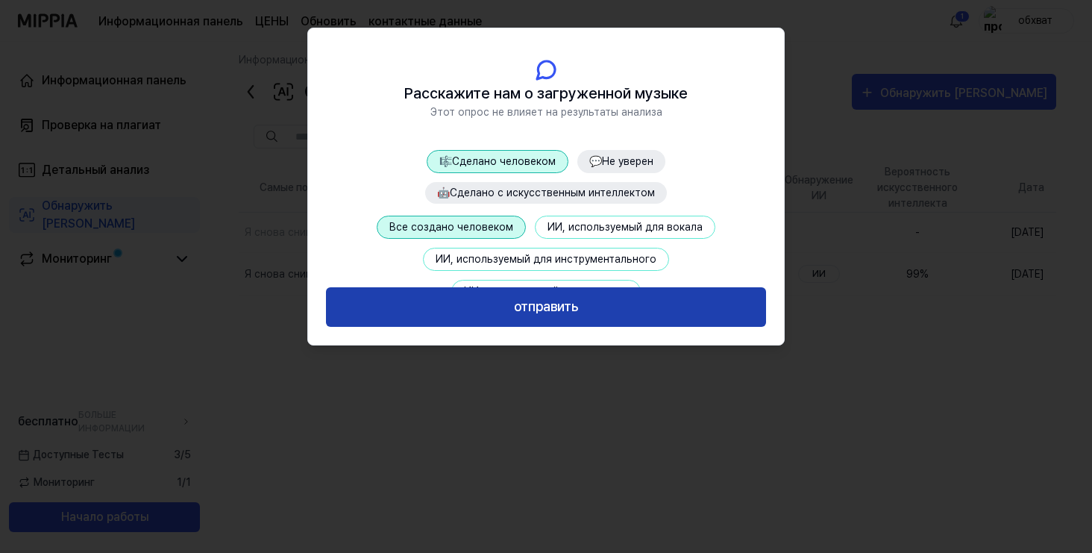
click at [559, 297] on button "отправить" at bounding box center [546, 307] width 440 height 40
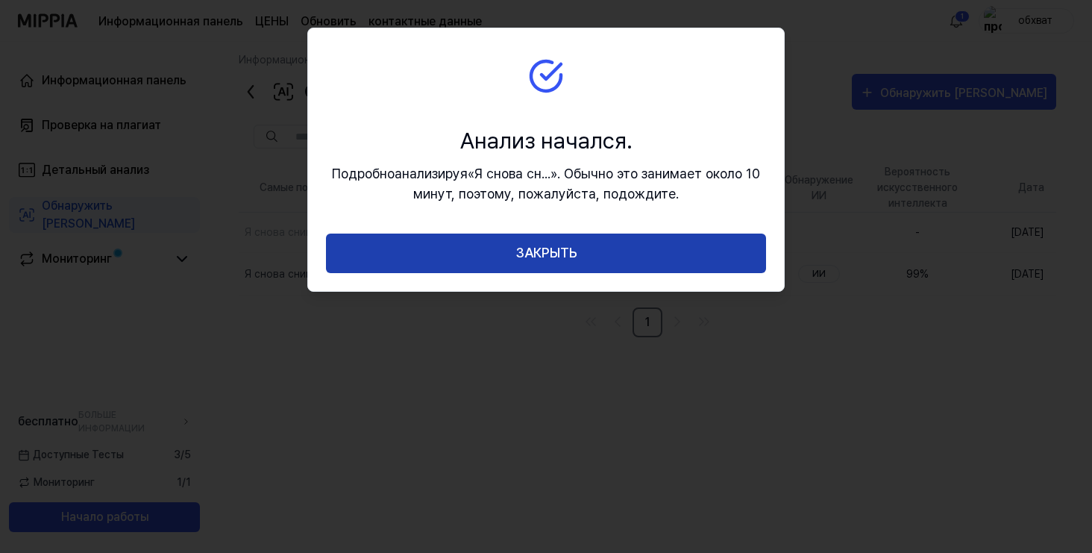
click at [563, 253] on button "ЗАКРЫТЬ" at bounding box center [546, 253] width 440 height 40
